Goal: Task Accomplishment & Management: Manage account settings

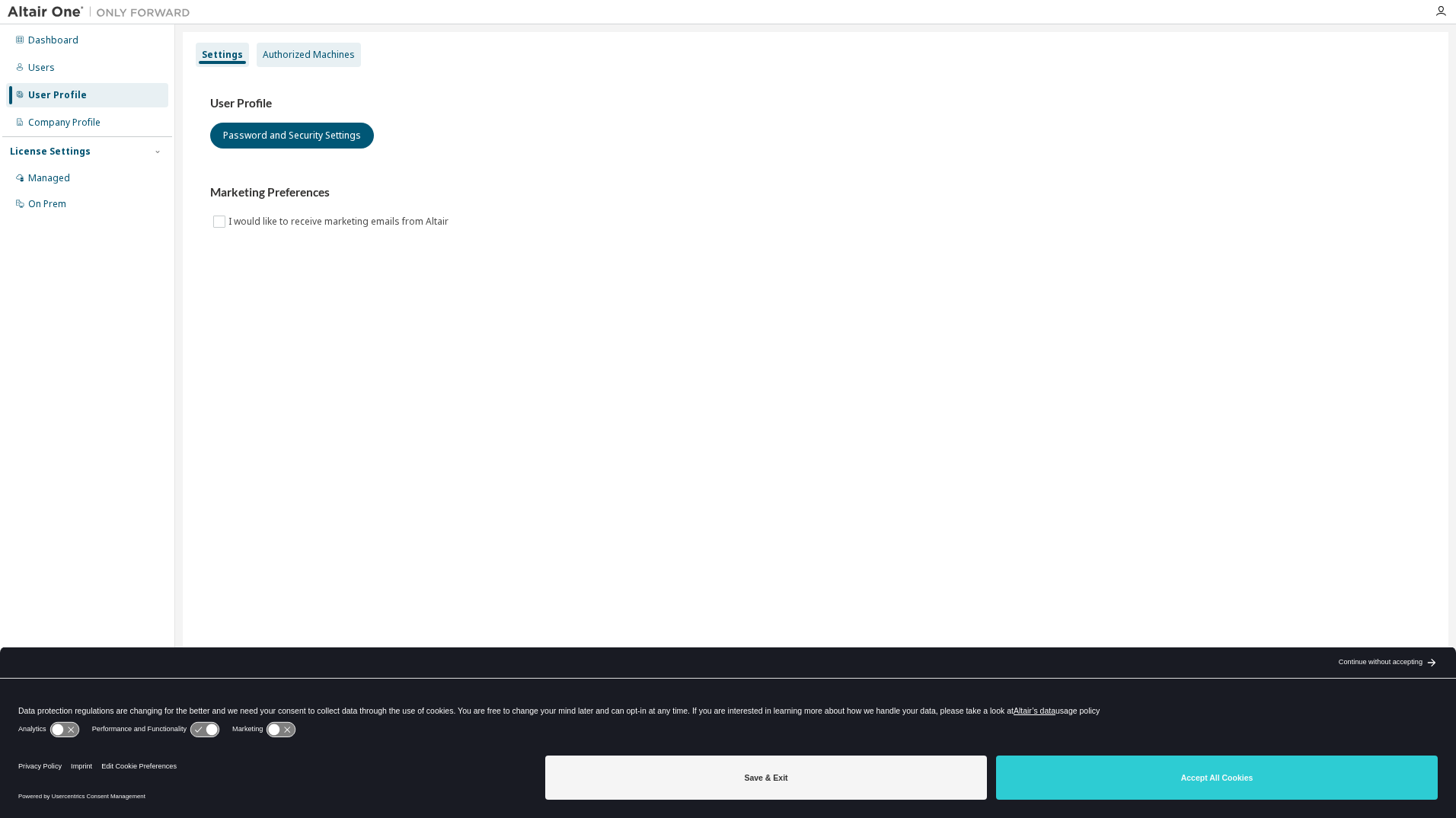
click at [302, 55] on div "Authorized Machines" at bounding box center [309, 55] width 92 height 12
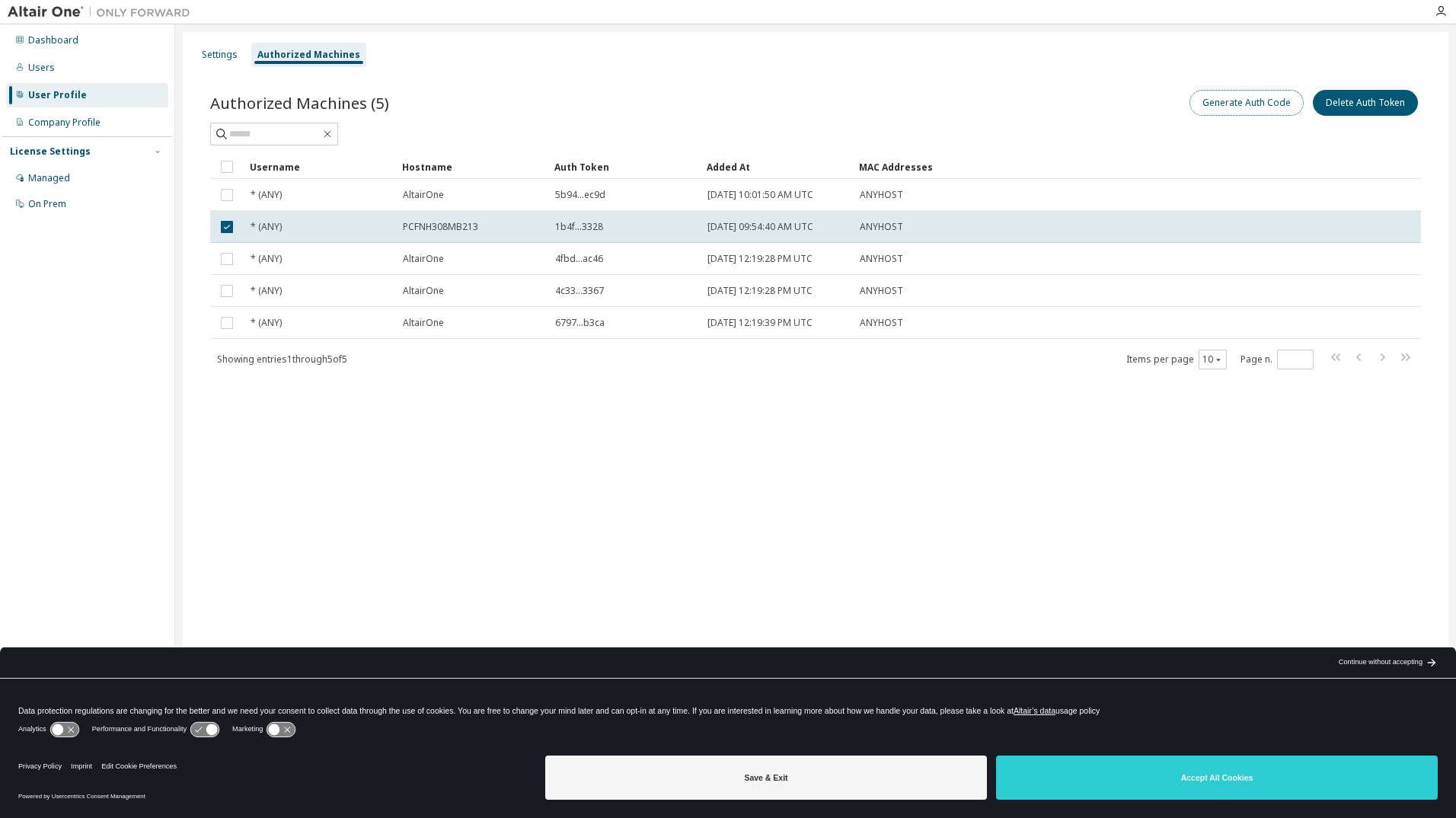
click at [1253, 105] on button "Generate Auth Code" at bounding box center [1246, 103] width 115 height 26
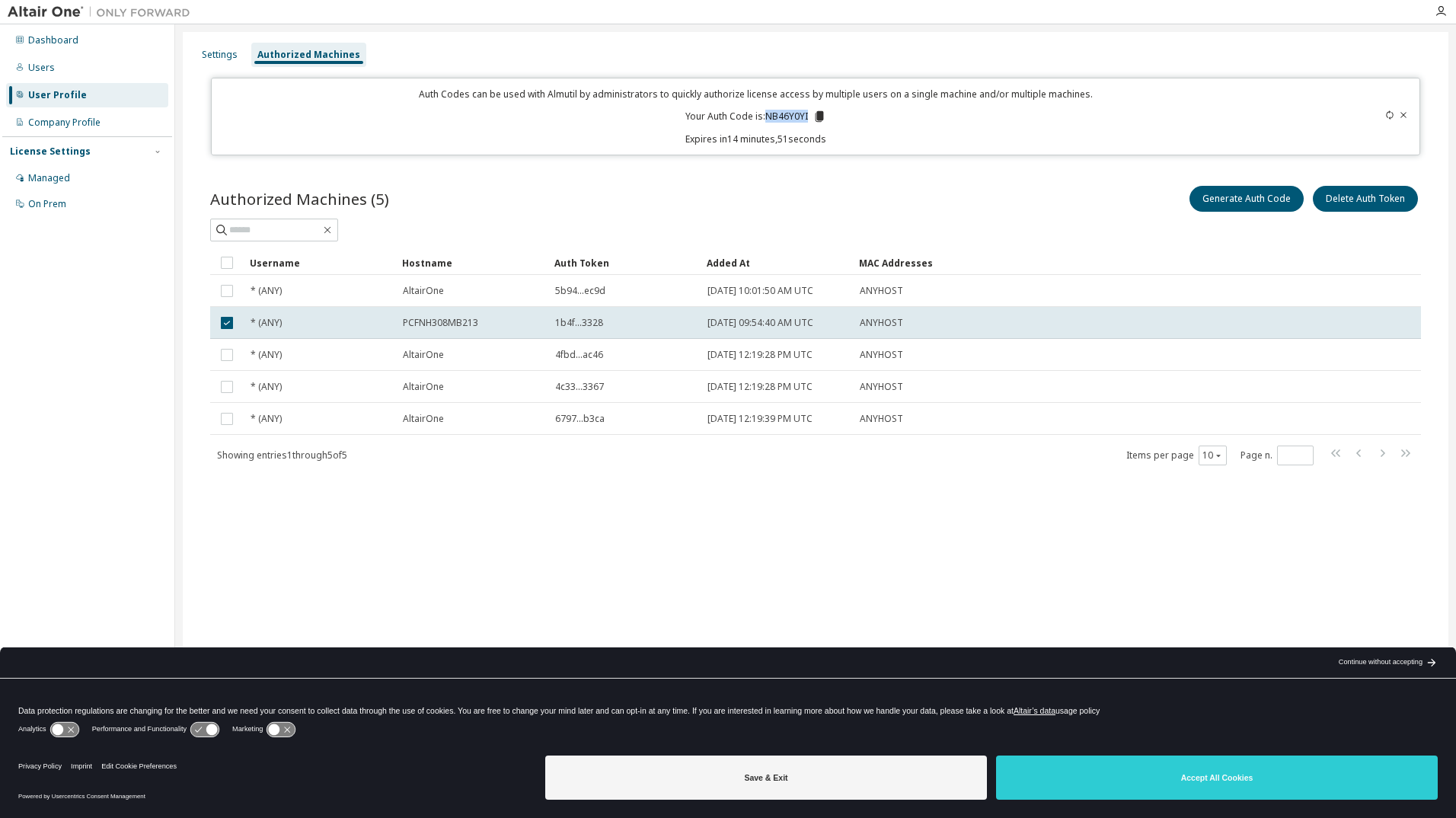
drag, startPoint x: 768, startPoint y: 117, endPoint x: 809, endPoint y: 115, distance: 41.0
click at [809, 115] on p "Your Auth Code is: NB46Y0YI" at bounding box center [756, 116] width 140 height 14
drag, startPoint x: 809, startPoint y: 115, endPoint x: 797, endPoint y: 115, distance: 12.0
copy p "NB46Y0YI"
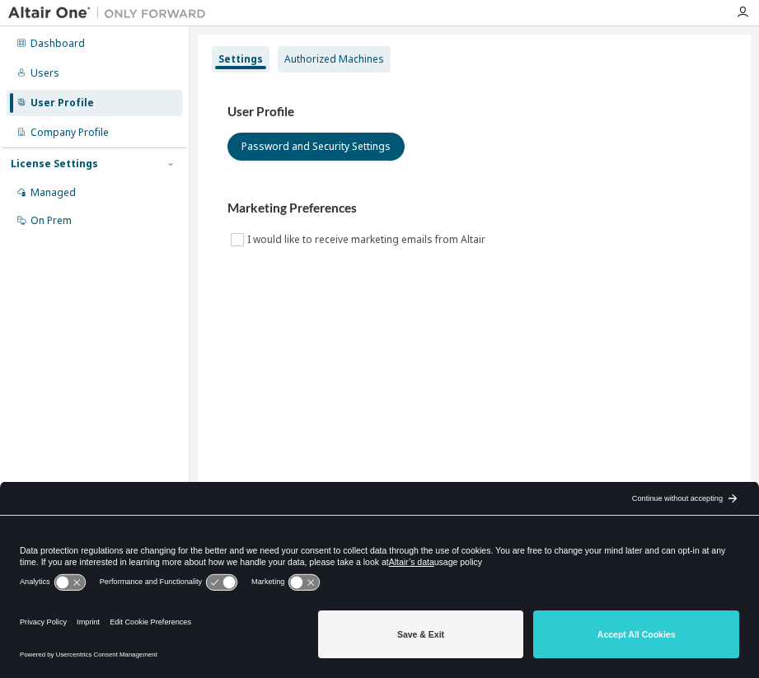
click at [324, 61] on div "Authorized Machines" at bounding box center [334, 59] width 100 height 13
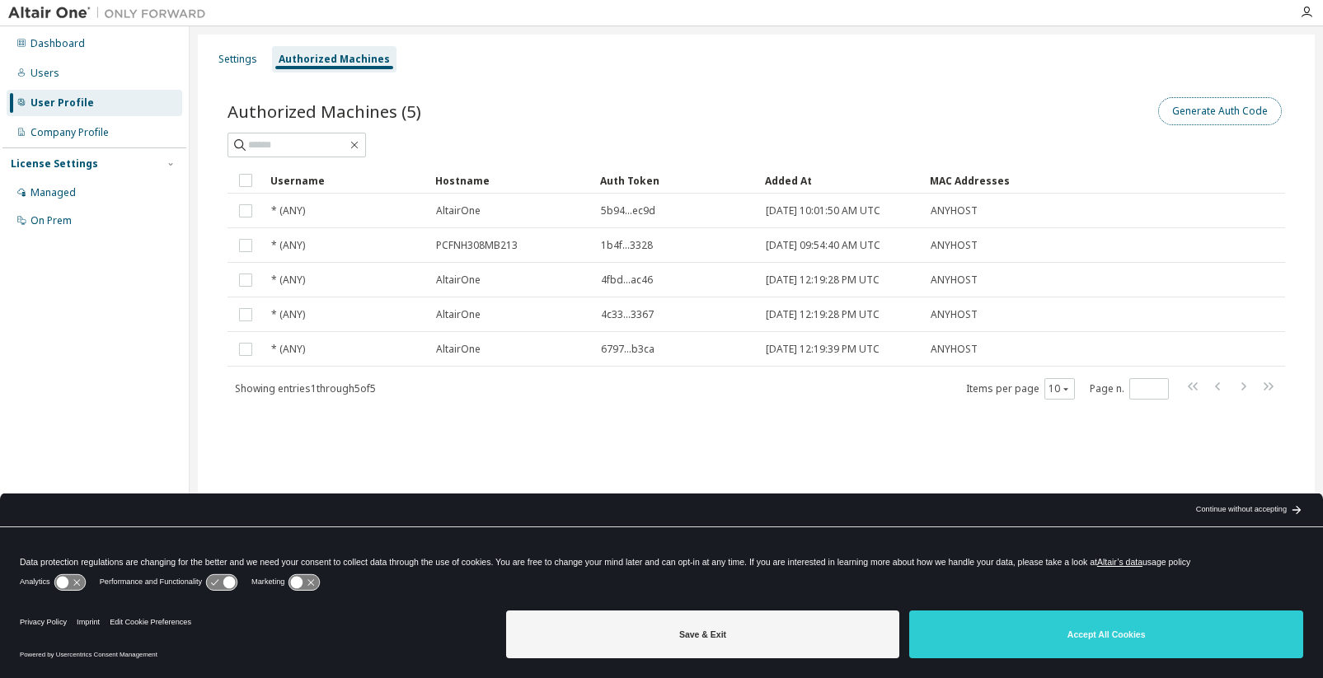
click at [758, 111] on button "Generate Auth Code" at bounding box center [1220, 111] width 124 height 28
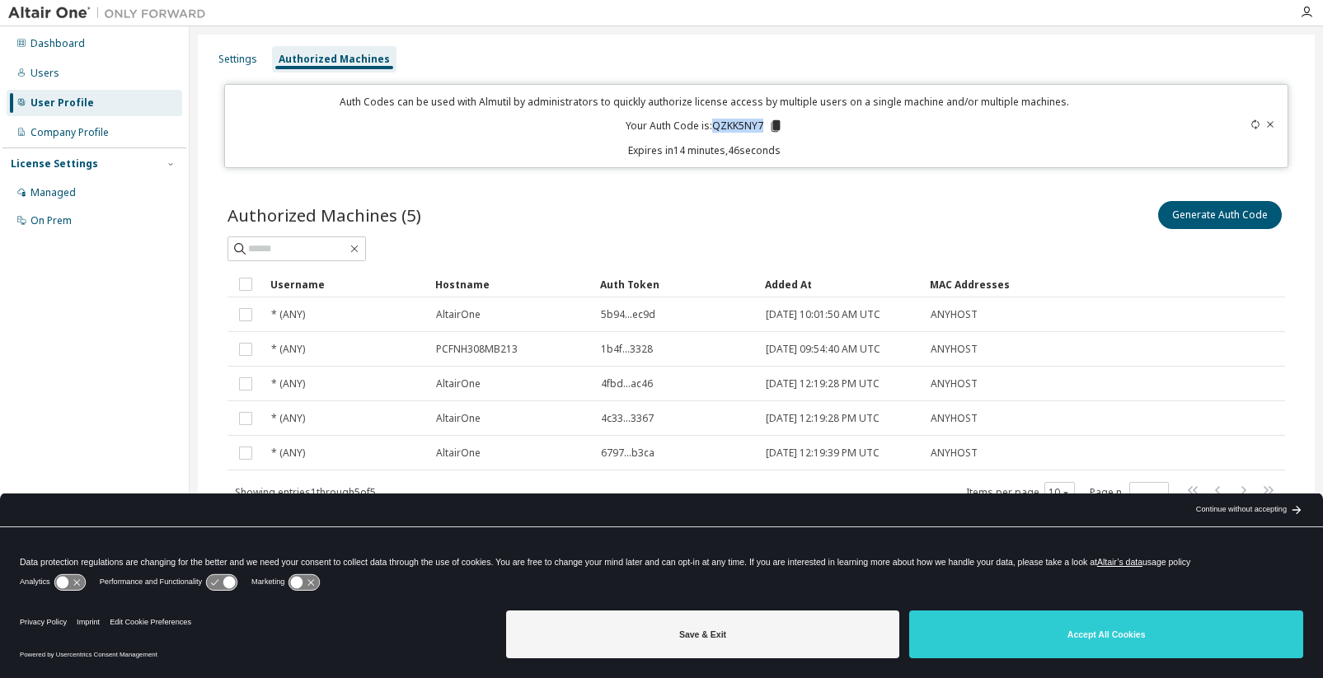
drag, startPoint x: 713, startPoint y: 124, endPoint x: 762, endPoint y: 120, distance: 49.6
click at [758, 120] on p "Your Auth Code is: QZKK5NY7" at bounding box center [704, 126] width 157 height 15
click at [758, 126] on icon at bounding box center [775, 126] width 9 height 12
click at [135, 351] on div "Dashboard Users User Profile Company Profile License Settings Managed On Prem" at bounding box center [94, 314] width 184 height 570
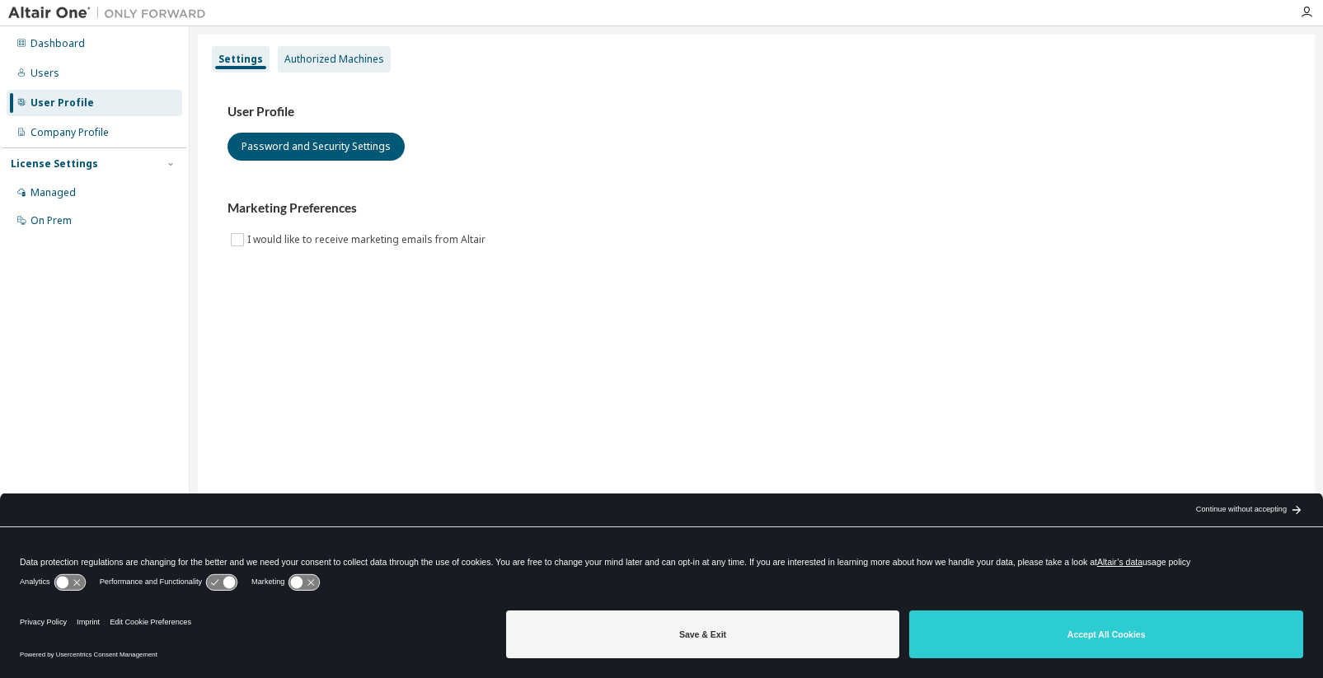
click at [342, 54] on div "Authorized Machines" at bounding box center [334, 59] width 100 height 13
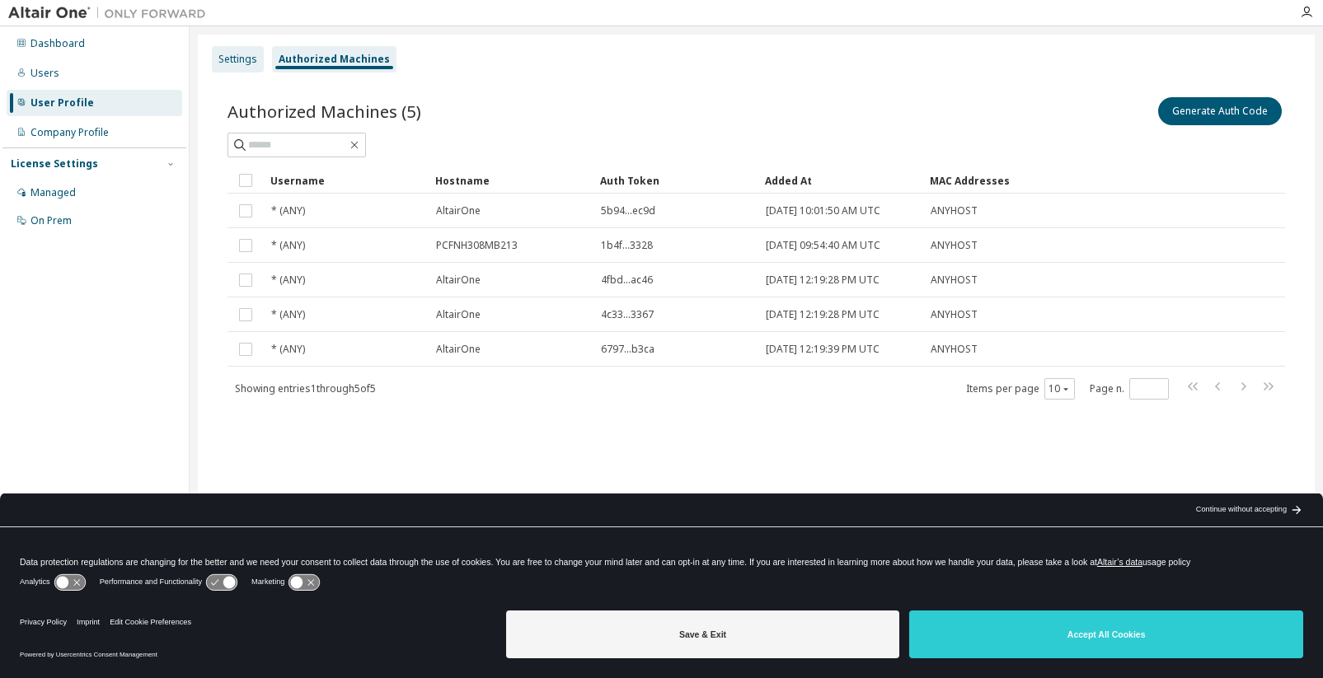
click at [232, 65] on div "Settings" at bounding box center [238, 59] width 52 height 26
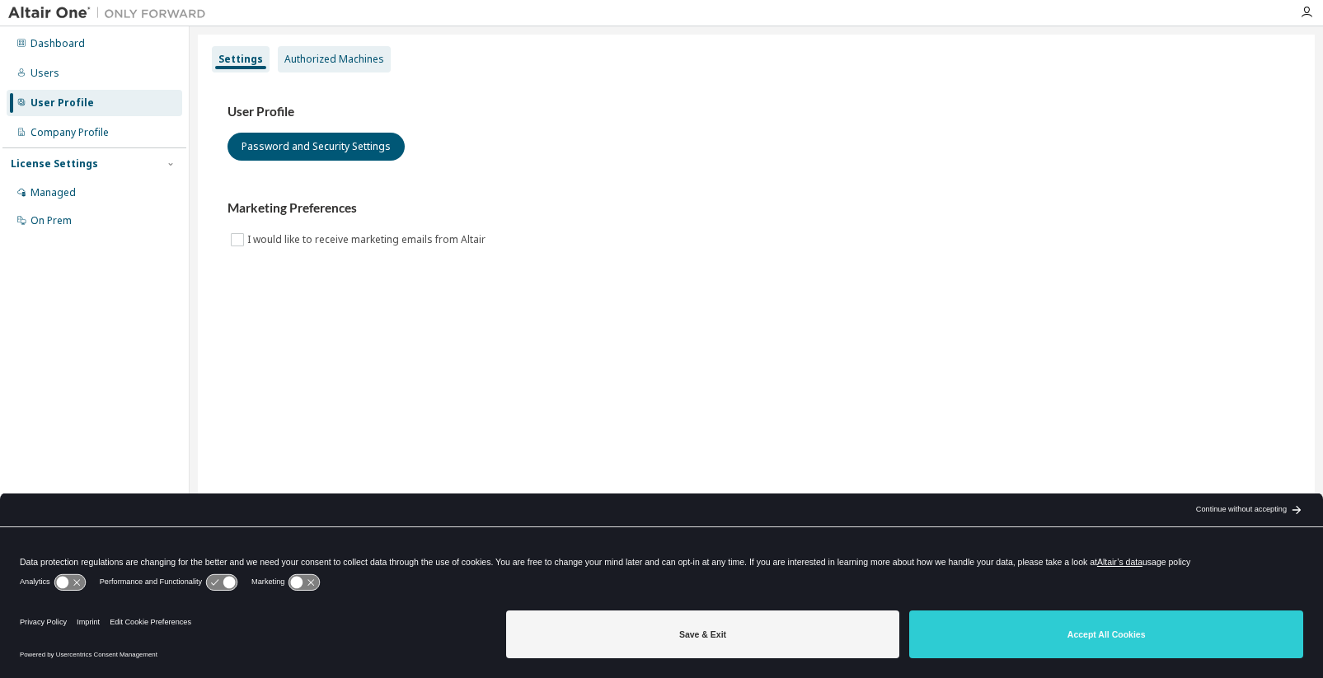
click at [354, 55] on div "Authorized Machines" at bounding box center [334, 59] width 100 height 13
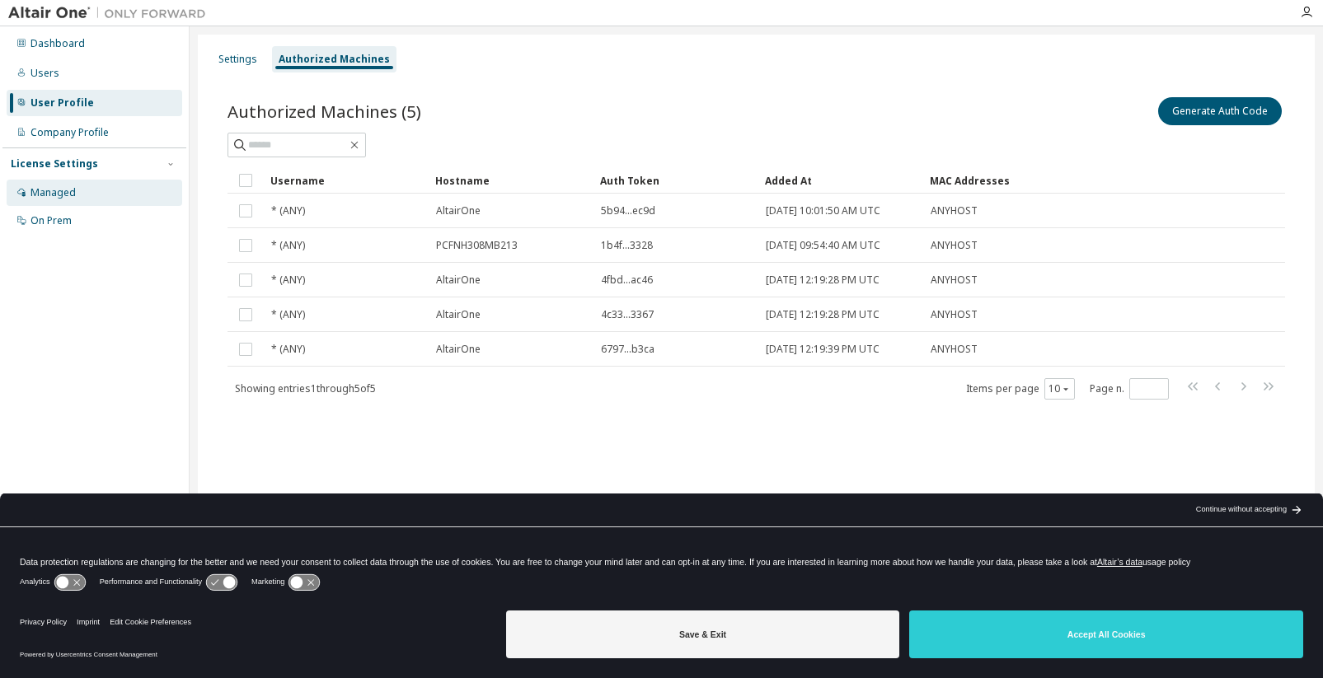
click at [44, 190] on div "Managed" at bounding box center [52, 192] width 45 height 13
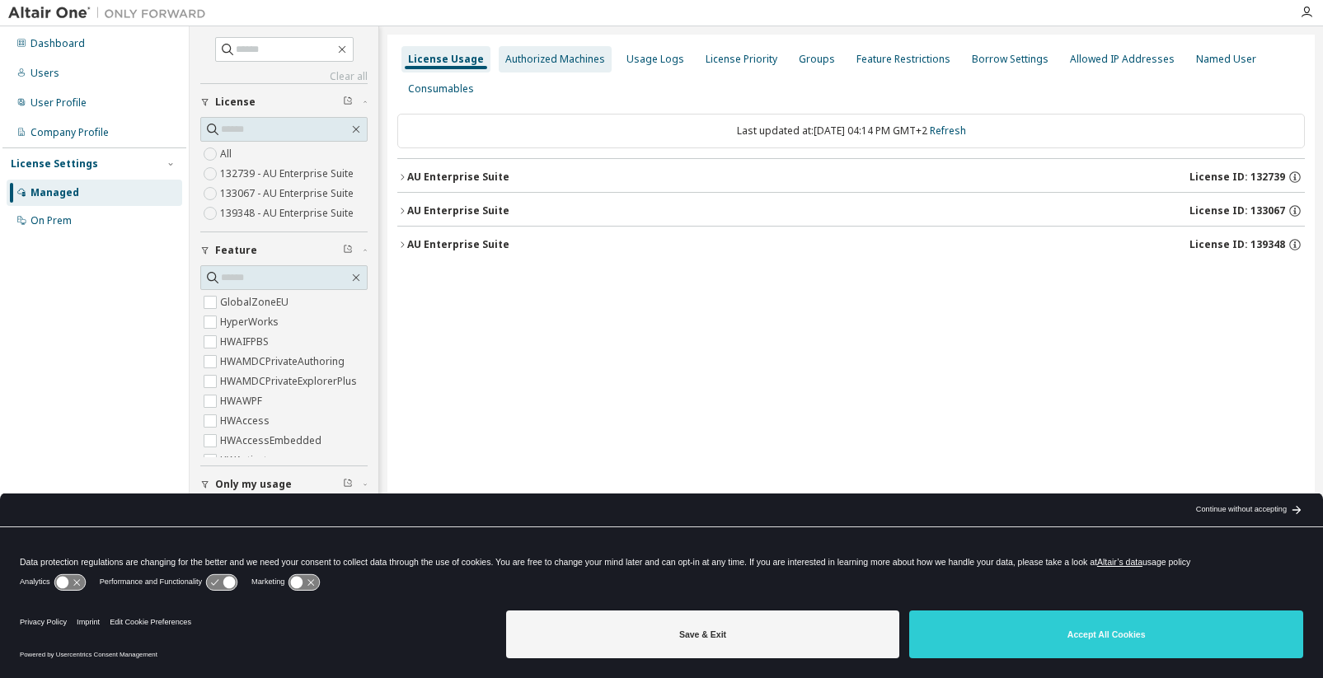
click at [662, 58] on div "Usage Logs" at bounding box center [655, 59] width 58 height 13
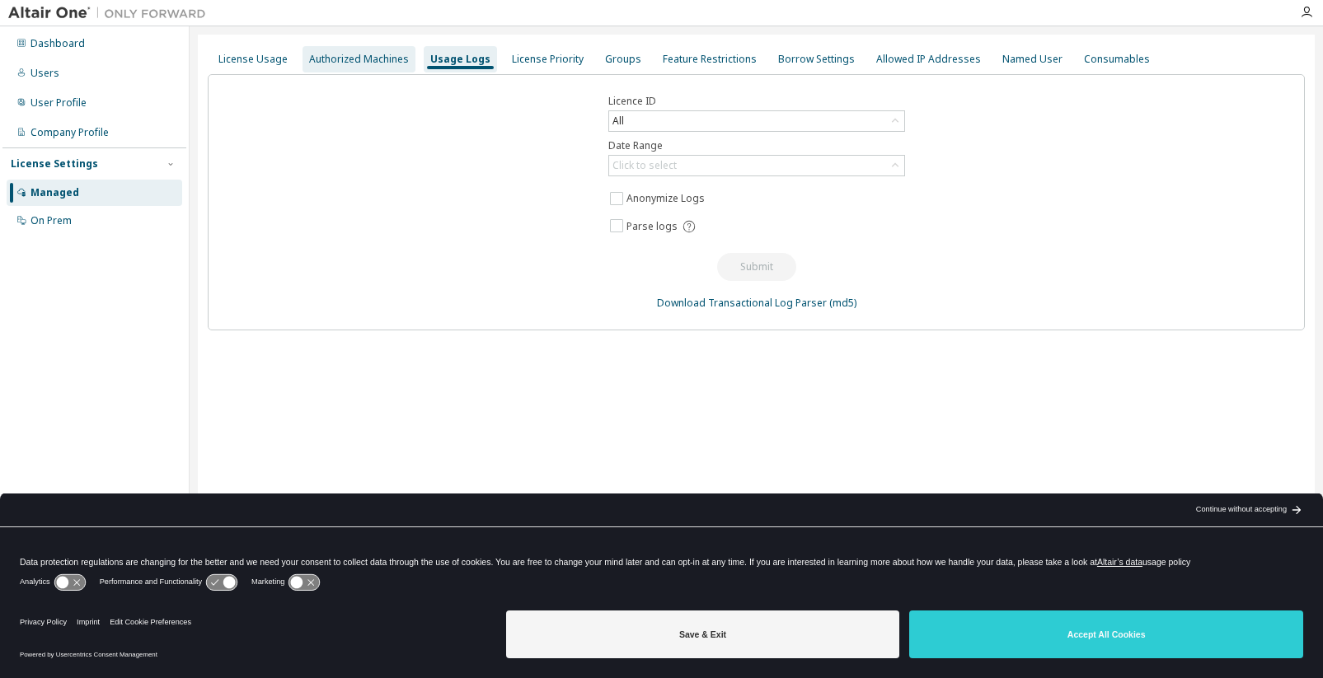
click at [399, 63] on div "Authorized Machines" at bounding box center [359, 59] width 100 height 13
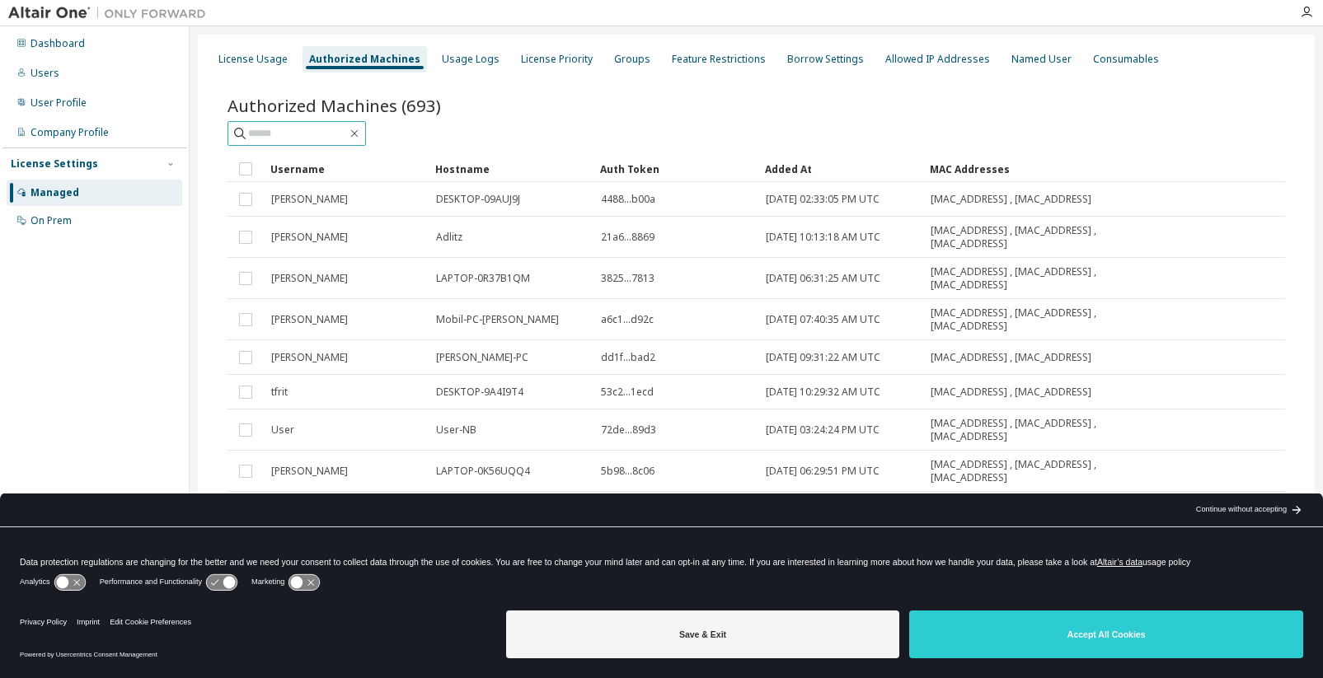
click at [320, 131] on input "text" at bounding box center [297, 133] width 99 height 16
type input "****"
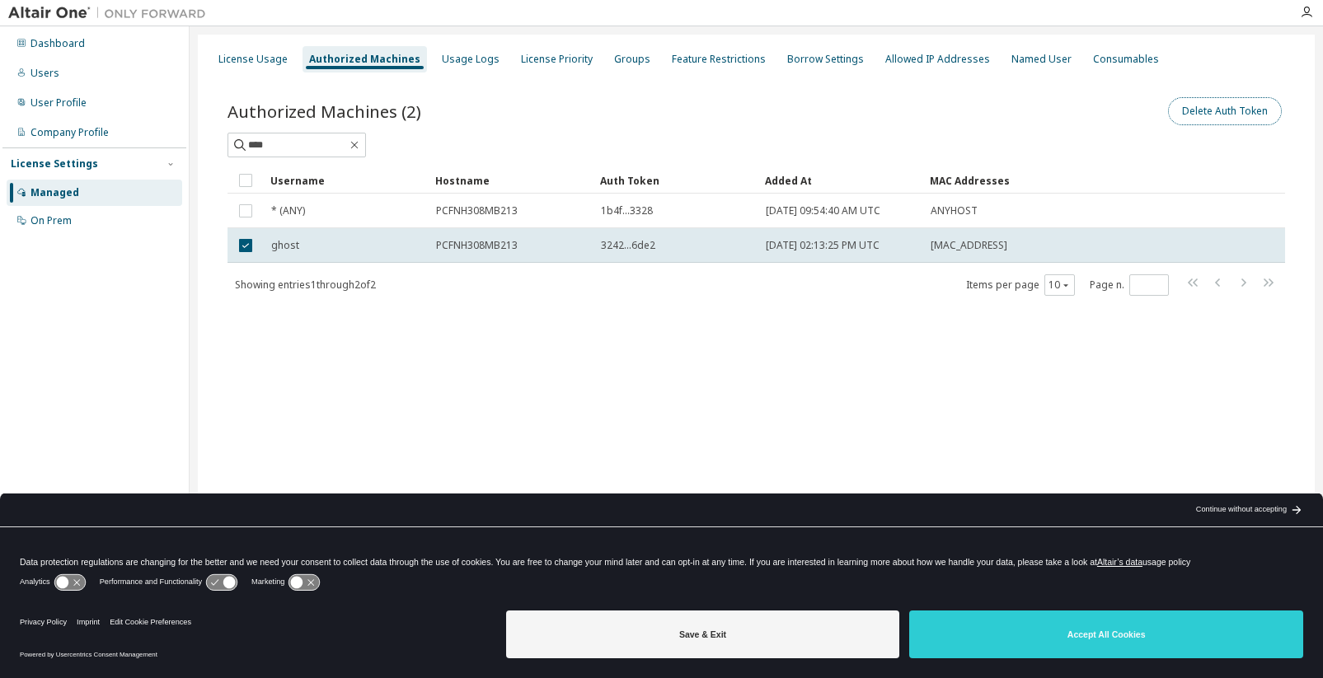
click at [1231, 110] on button "Delete Auth Token" at bounding box center [1225, 111] width 114 height 28
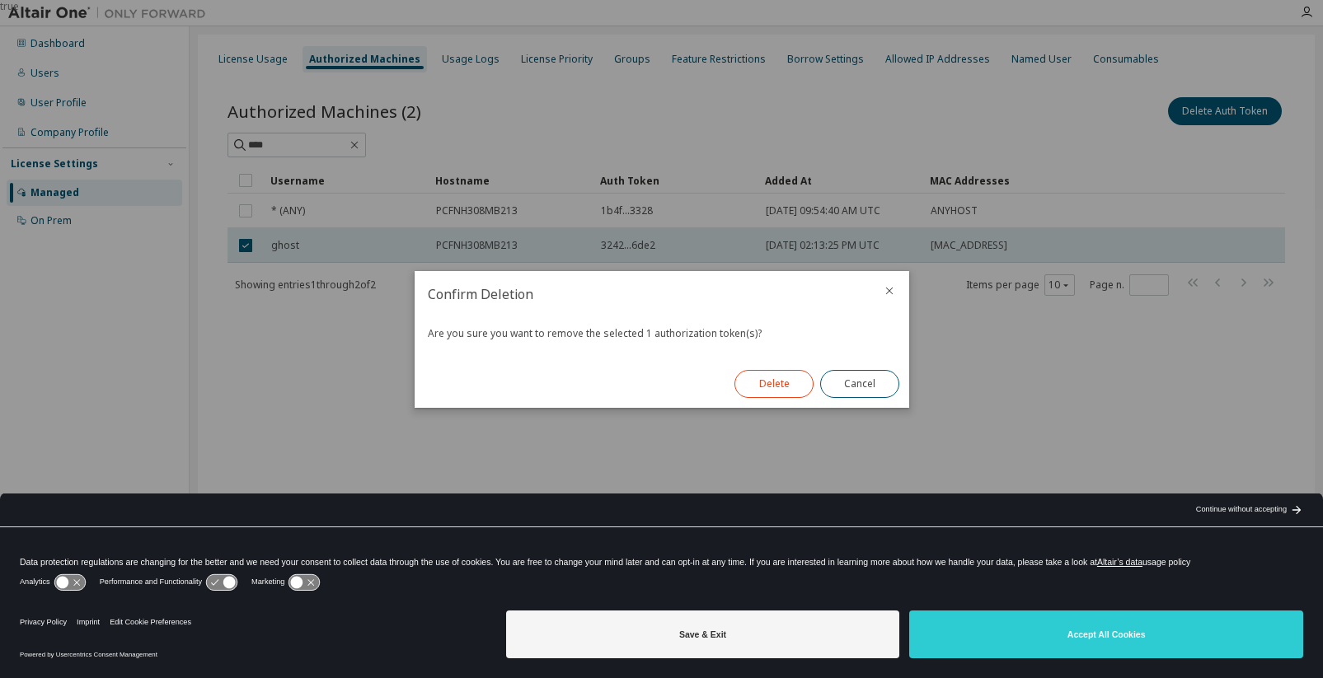
click at [769, 385] on button "Delete" at bounding box center [773, 384] width 79 height 28
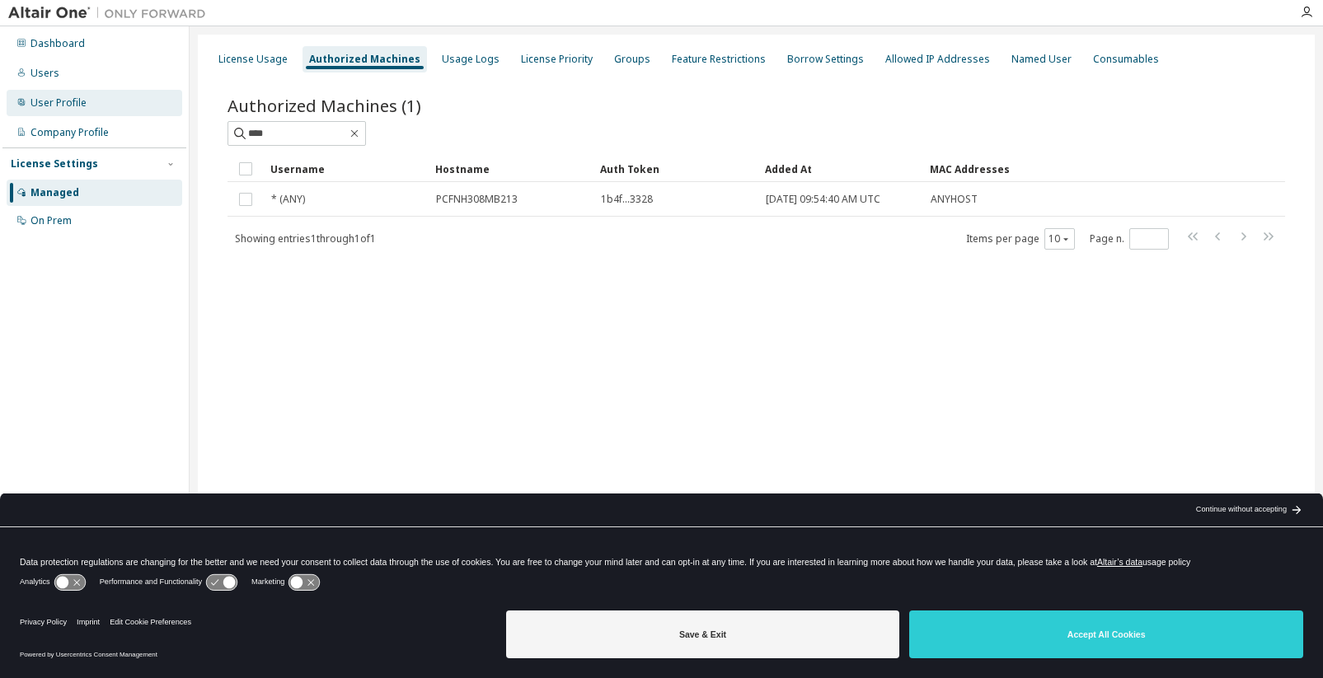
click at [33, 110] on div "User Profile" at bounding box center [95, 103] width 176 height 26
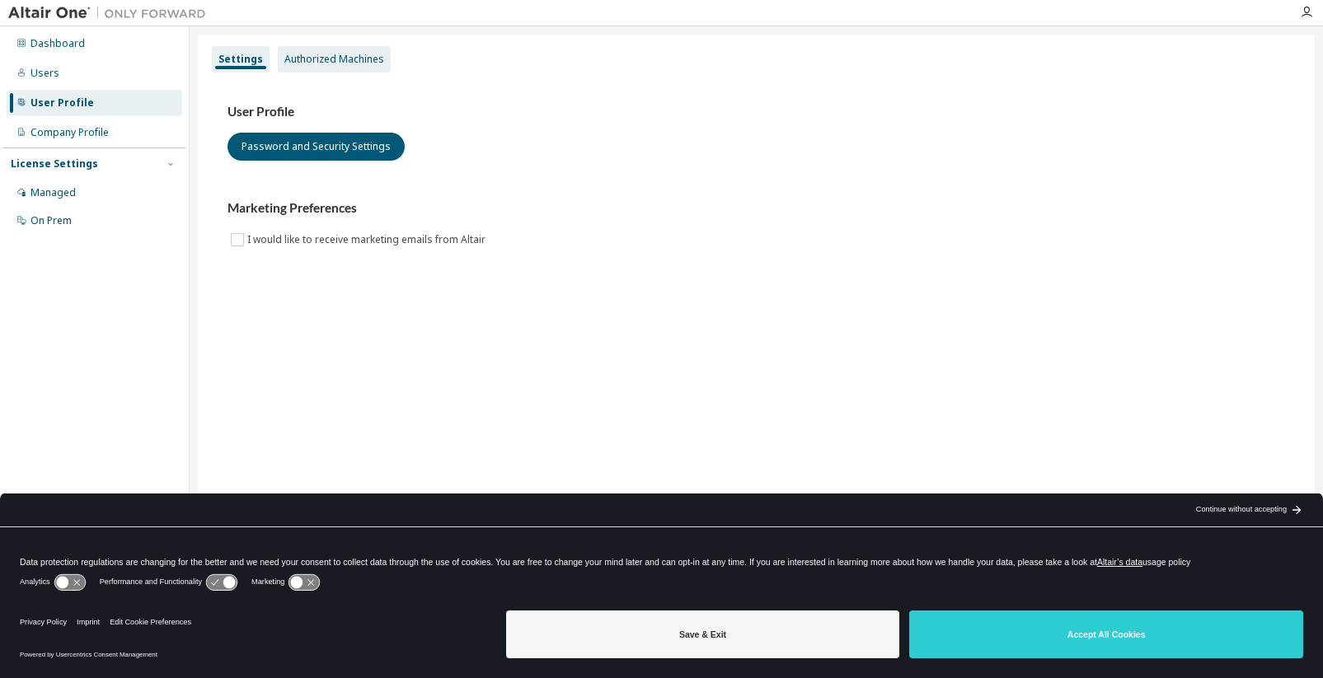
click at [317, 54] on div "Authorized Machines" at bounding box center [334, 59] width 100 height 13
